Goal: Information Seeking & Learning: Understand process/instructions

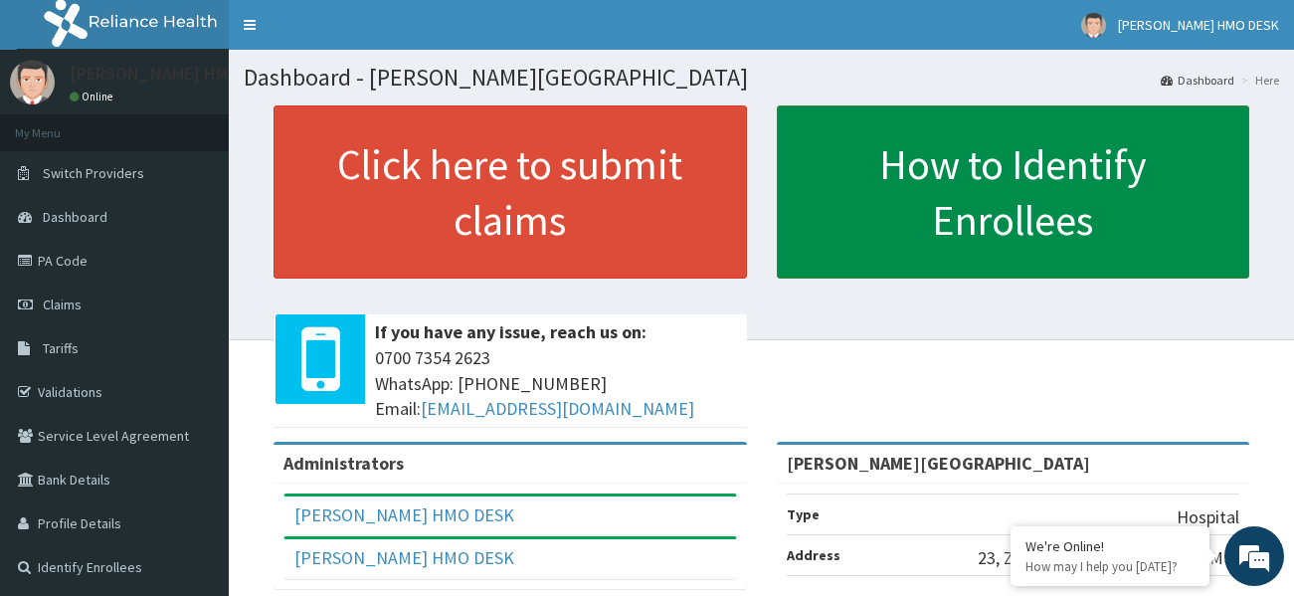
click at [1056, 201] on link "How to Identify Enrollees" at bounding box center [1014, 191] width 474 height 173
